Goal: Task Accomplishment & Management: Use online tool/utility

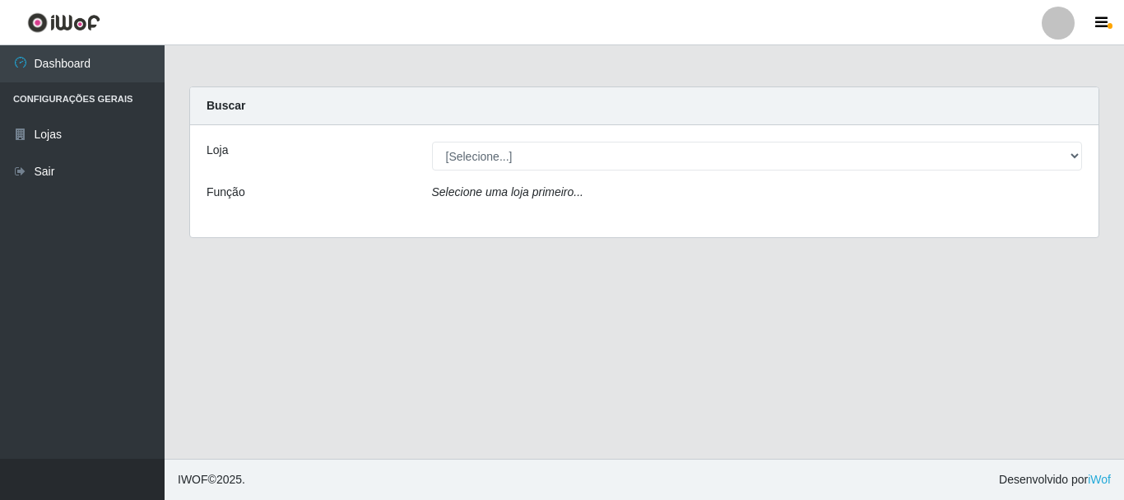
select select "453"
click at [432, 142] on select "[Selecione...] Nordestão - Alecrim" at bounding box center [757, 156] width 651 height 29
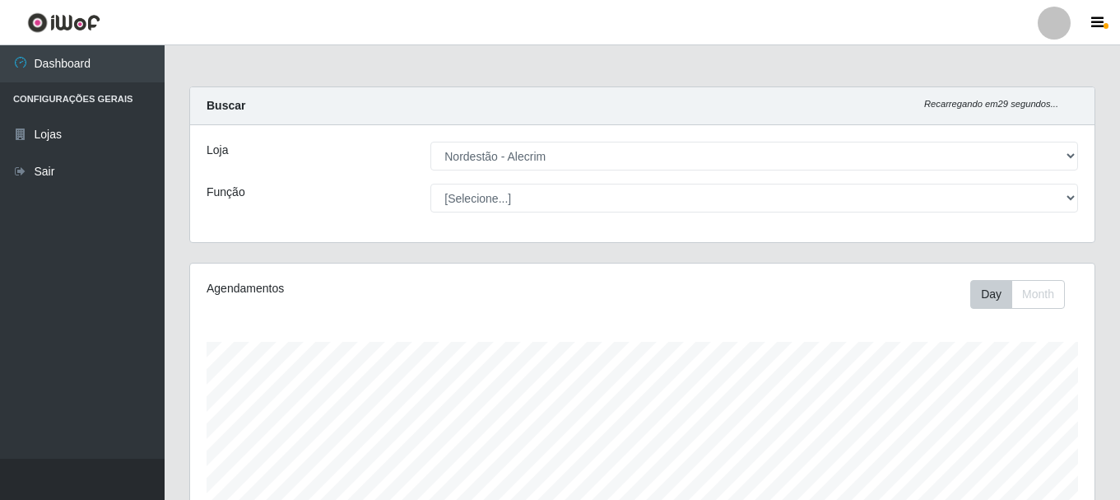
scroll to position [342, 905]
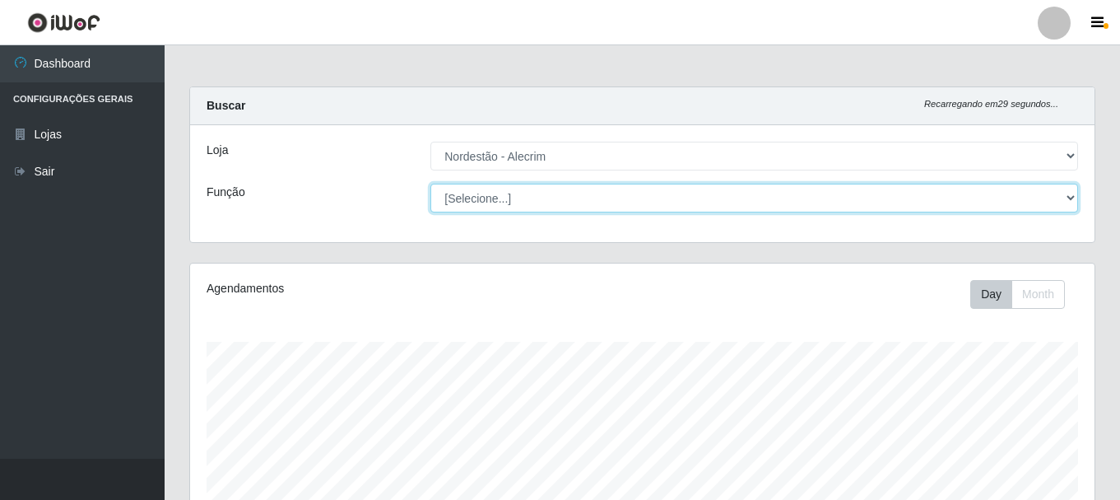
click at [529, 198] on select "[Selecione...] Balconista + Balconista de Padaria Balconista de Padaria ++ Emba…" at bounding box center [754, 198] width 648 height 29
select select "1"
click at [430, 184] on select "[Selecione...] Balconista + Balconista de Padaria Balconista de Padaria ++ Emba…" at bounding box center [754, 198] width 648 height 29
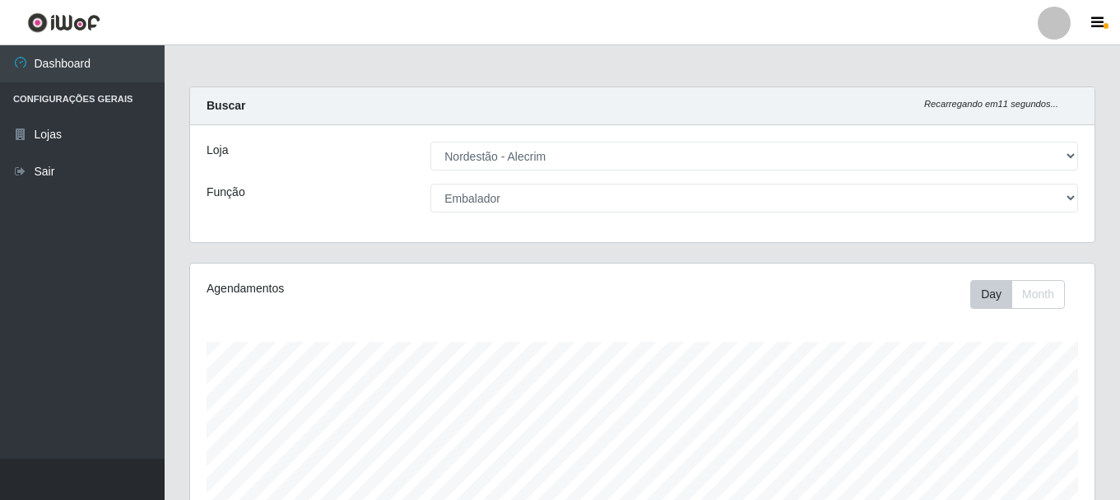
drag, startPoint x: 1121, startPoint y: 204, endPoint x: 1119, endPoint y: 335, distance: 130.9
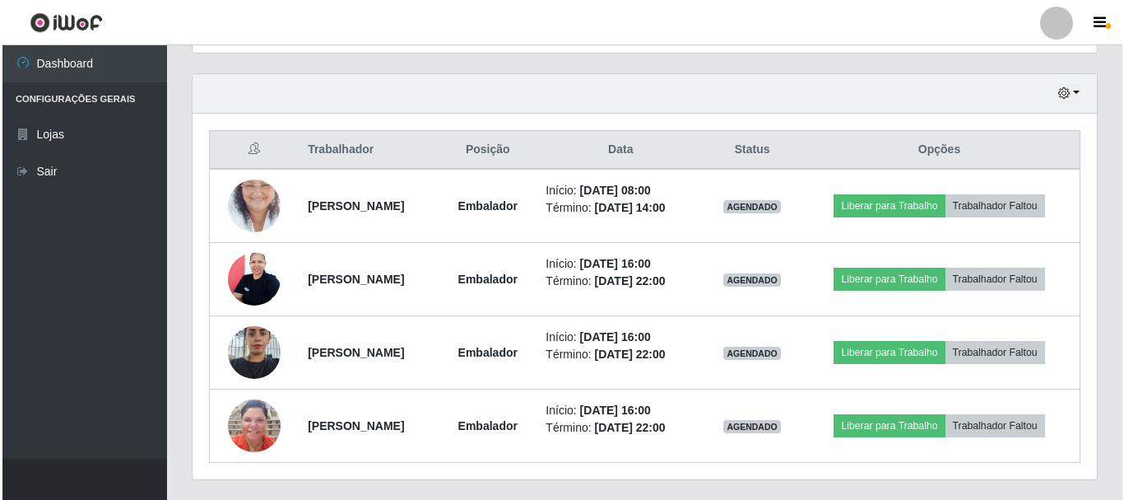
scroll to position [586, 0]
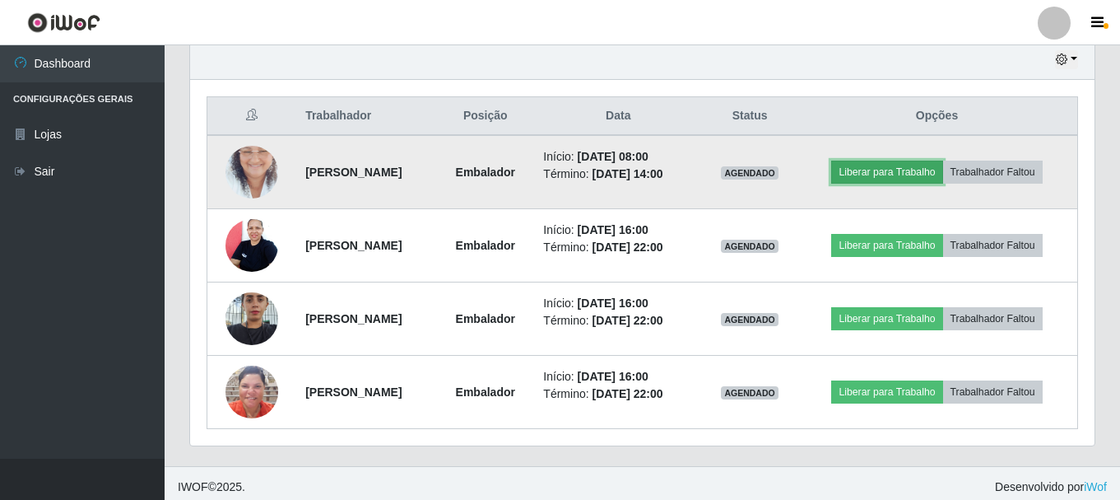
click at [880, 165] on button "Liberar para Trabalho" at bounding box center [886, 171] width 111 height 23
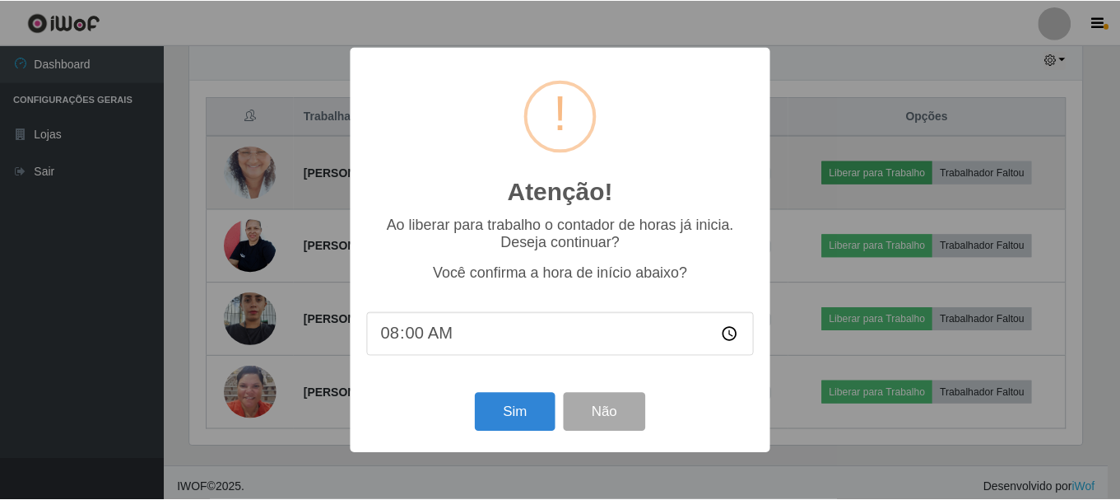
scroll to position [342, 896]
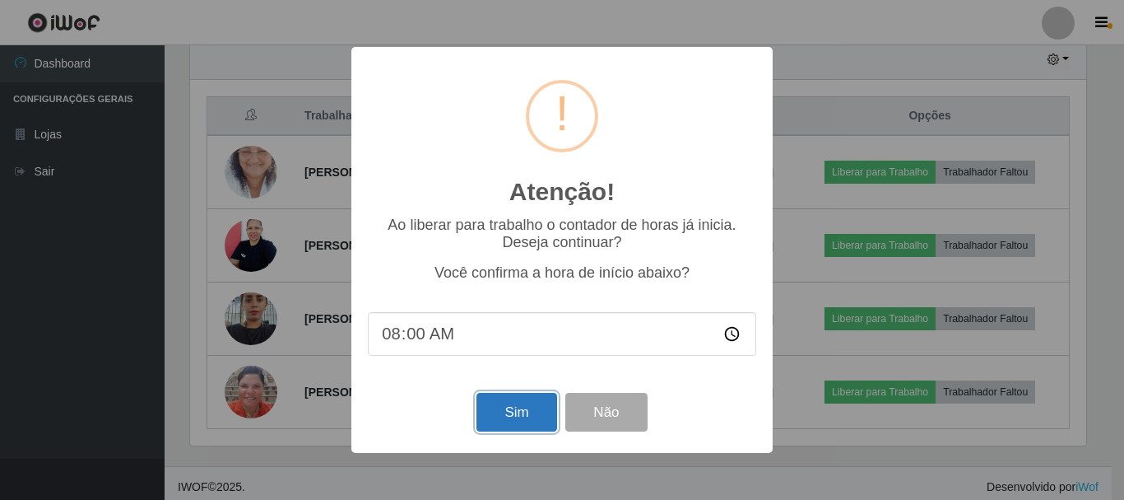
click at [518, 401] on button "Sim" at bounding box center [517, 412] width 80 height 39
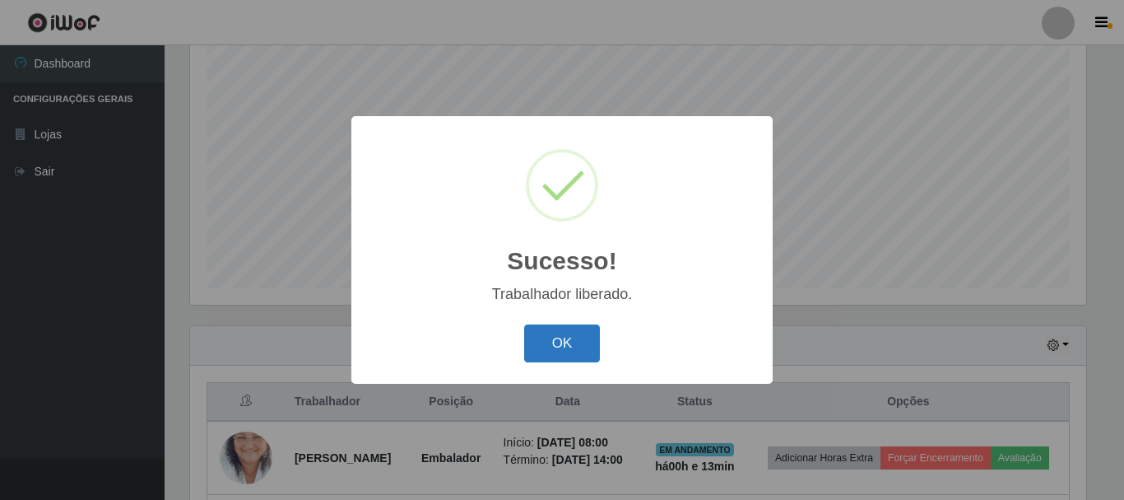
click at [577, 341] on button "OK" at bounding box center [562, 343] width 77 height 39
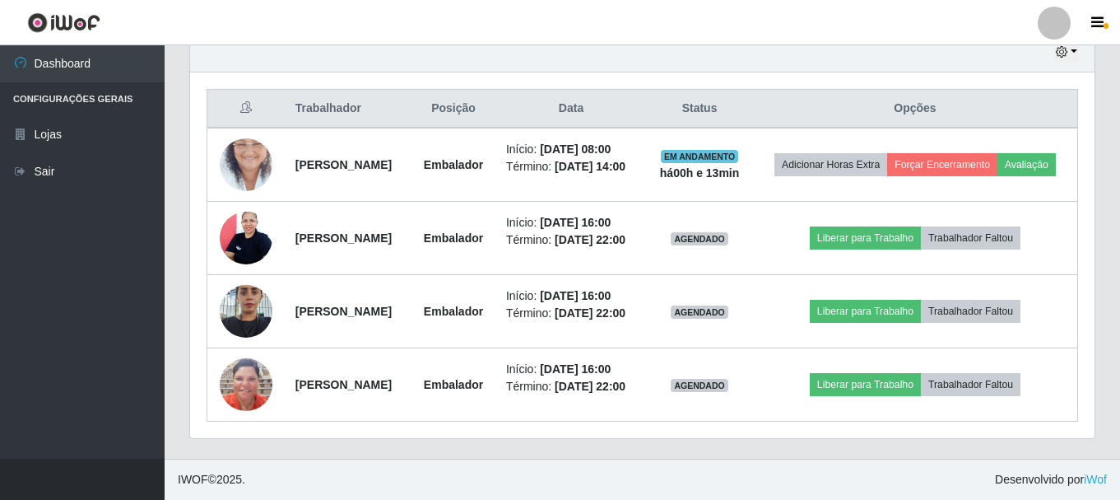
scroll to position [643, 0]
